Goal: Task Accomplishment & Management: Use online tool/utility

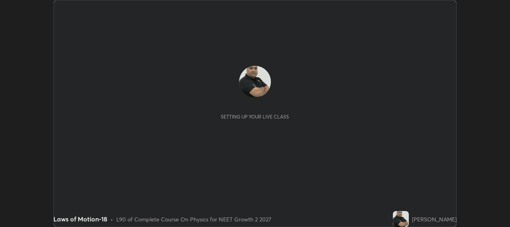
scroll to position [227, 510]
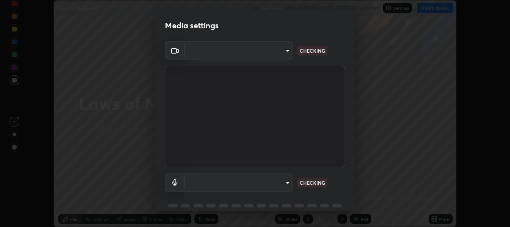
type input "b317e01ce44dabc3be8dd9fbd21c4c94838353ba5ba3926cf423050bf086703d"
type input "c3919e96a5ab5b599c6855178749ec7a7a8a003fead2dd7e2b47559334d8e3b5"
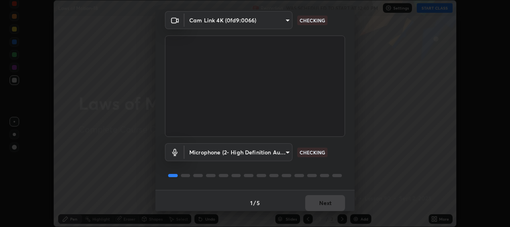
scroll to position [35, 0]
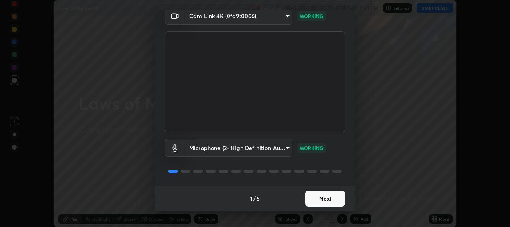
click at [330, 198] on button "Next" at bounding box center [325, 199] width 40 height 16
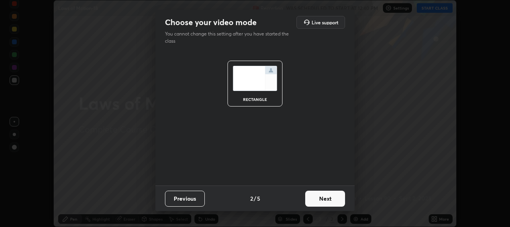
scroll to position [0, 0]
click at [335, 201] on button "Next" at bounding box center [325, 199] width 40 height 16
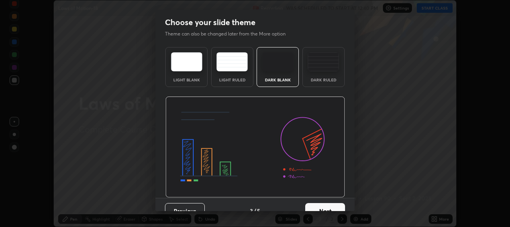
scroll to position [12, 0]
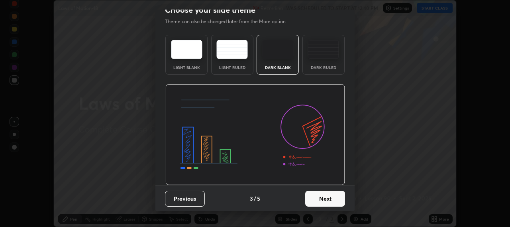
click at [332, 198] on button "Next" at bounding box center [325, 199] width 40 height 16
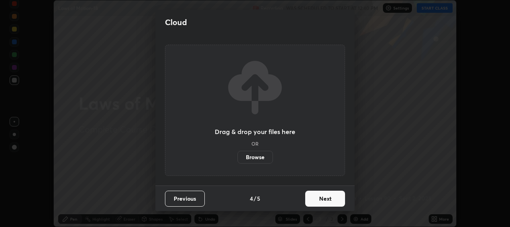
click at [336, 197] on button "Next" at bounding box center [325, 199] width 40 height 16
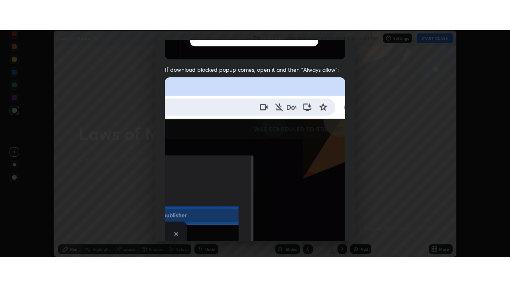
scroll to position [197, 0]
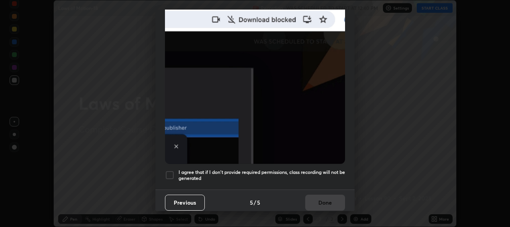
click at [171, 170] on div at bounding box center [170, 175] width 10 height 10
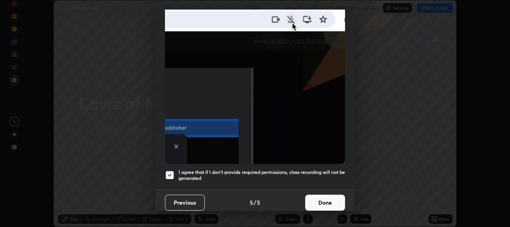
click at [330, 201] on button "Done" at bounding box center [325, 203] width 40 height 16
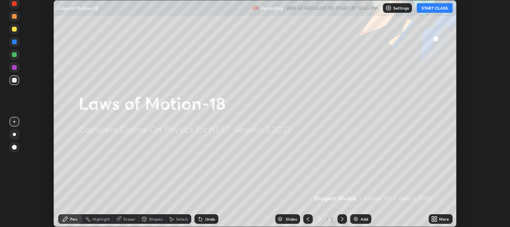
click at [434, 8] on button "START CLASS" at bounding box center [435, 8] width 36 height 10
click at [364, 220] on div "Add" at bounding box center [365, 219] width 8 height 4
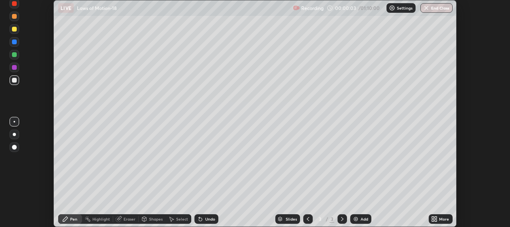
click at [435, 218] on icon at bounding box center [436, 217] width 2 height 2
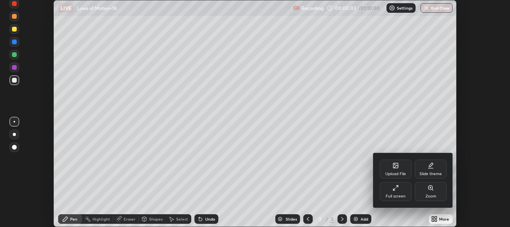
click at [397, 187] on icon at bounding box center [396, 188] width 6 height 6
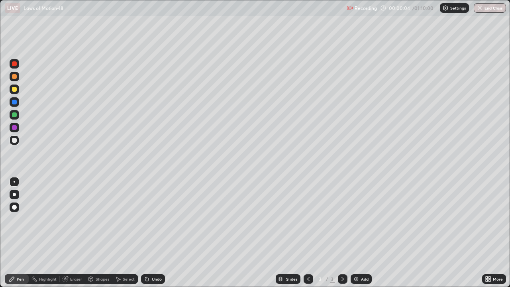
scroll to position [287, 510]
click at [14, 90] on div at bounding box center [14, 89] width 5 height 5
click at [14, 207] on div at bounding box center [14, 207] width 5 height 5
click at [75, 226] on div "Eraser" at bounding box center [76, 279] width 12 height 4
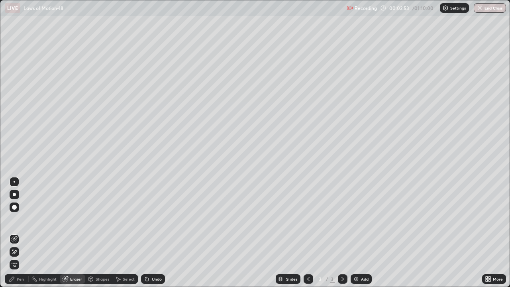
click at [20, 226] on div "Pen" at bounding box center [20, 279] width 7 height 4
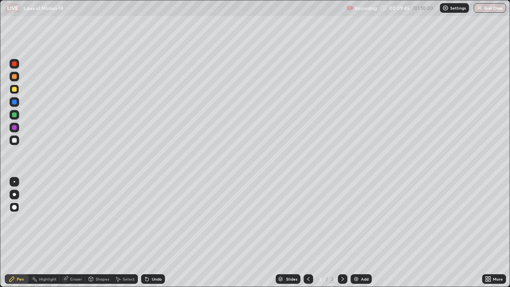
click at [354, 226] on img at bounding box center [356, 279] width 6 height 6
click at [308, 226] on icon at bounding box center [308, 279] width 2 height 4
click at [342, 226] on icon at bounding box center [343, 279] width 6 height 6
click at [308, 226] on icon at bounding box center [308, 279] width 6 height 6
click at [341, 226] on icon at bounding box center [343, 279] width 6 height 6
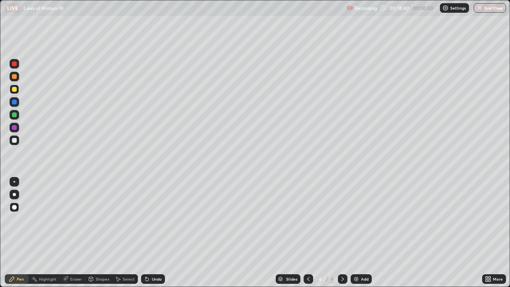
click at [342, 226] on icon at bounding box center [343, 279] width 2 height 4
click at [359, 226] on div "Add" at bounding box center [361, 279] width 21 height 10
click at [74, 226] on div "Eraser" at bounding box center [76, 279] width 12 height 4
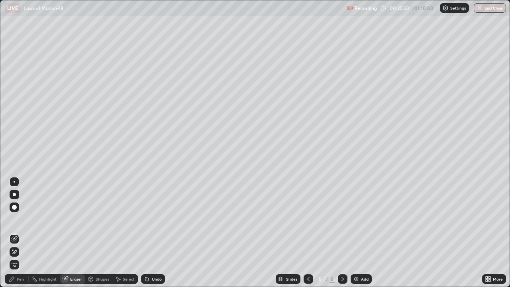
click at [20, 226] on div "Pen" at bounding box center [20, 279] width 7 height 4
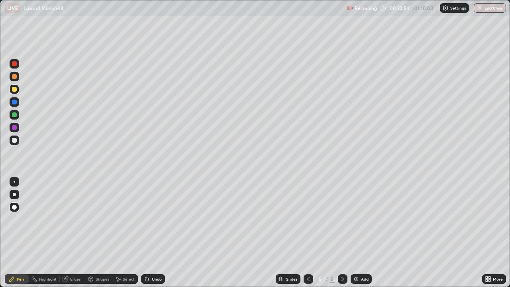
click at [356, 226] on img at bounding box center [356, 279] width 6 height 6
click at [360, 226] on div "Add" at bounding box center [361, 279] width 21 height 10
click at [16, 116] on div at bounding box center [14, 114] width 5 height 5
click at [358, 226] on img at bounding box center [356, 279] width 6 height 6
click at [77, 226] on div "Eraser" at bounding box center [76, 279] width 12 height 4
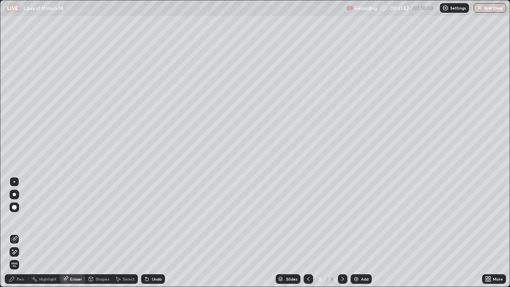
click at [22, 226] on div "Pen" at bounding box center [20, 279] width 7 height 4
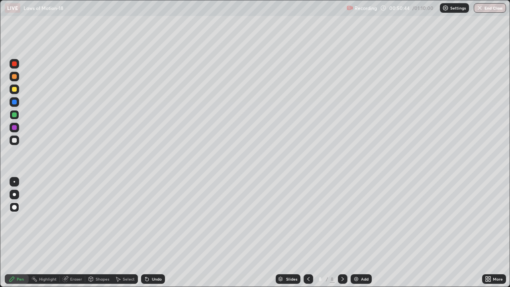
click at [364, 226] on div "Add" at bounding box center [365, 279] width 8 height 4
click at [15, 90] on div at bounding box center [14, 89] width 5 height 5
click at [492, 9] on button "End Class" at bounding box center [490, 8] width 31 height 10
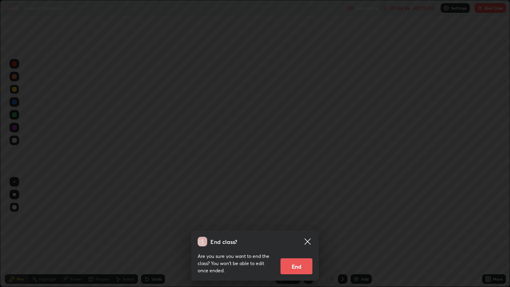
click at [303, 226] on button "End" at bounding box center [297, 266] width 32 height 16
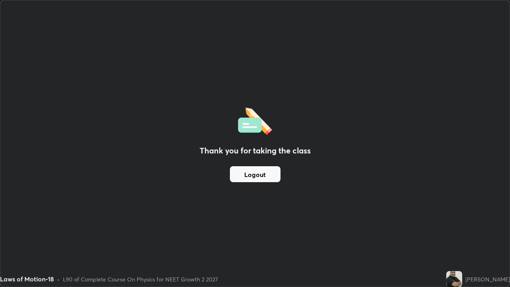
click at [300, 226] on div "Thank you for taking the class Logout" at bounding box center [254, 143] width 509 height 286
click at [299, 226] on div "Thank you for taking the class Logout" at bounding box center [254, 143] width 509 height 286
